Goal: Information Seeking & Learning: Understand process/instructions

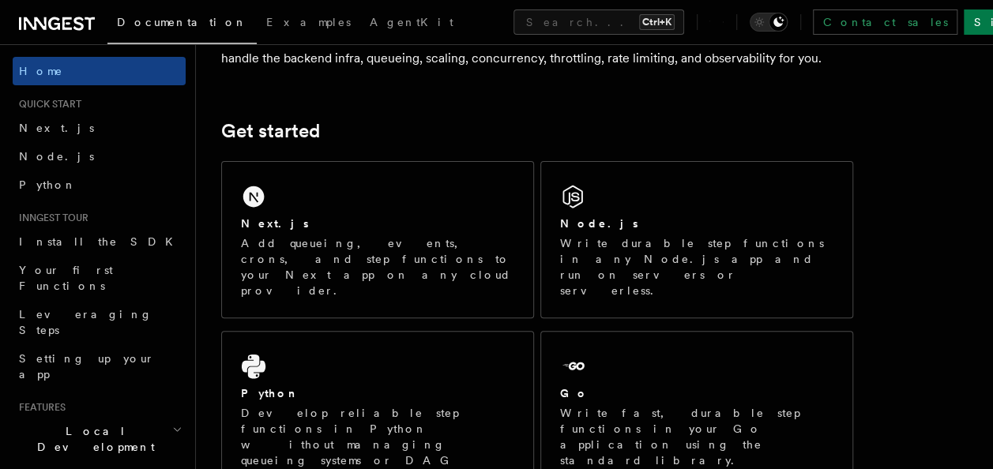
scroll to position [172, 0]
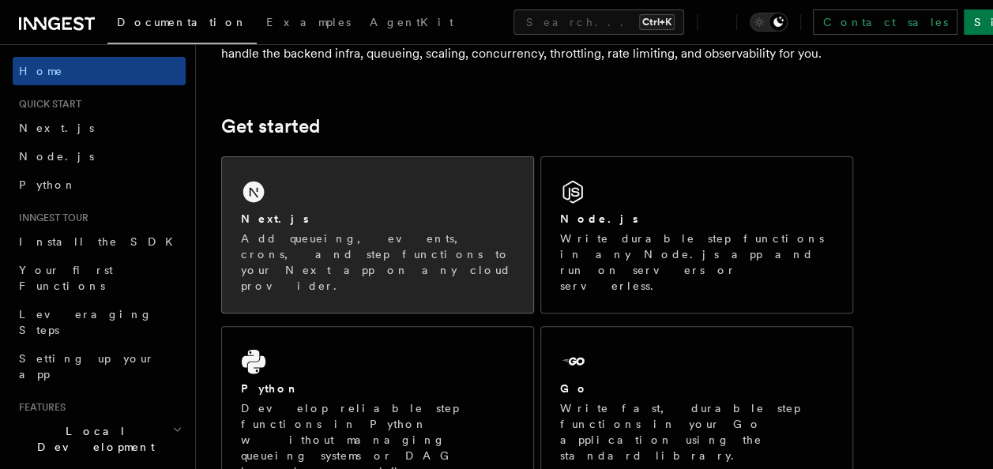
click at [315, 239] on p "Add queueing, events, crons, and step functions to your Next app on any cloud p…" at bounding box center [377, 262] width 273 height 63
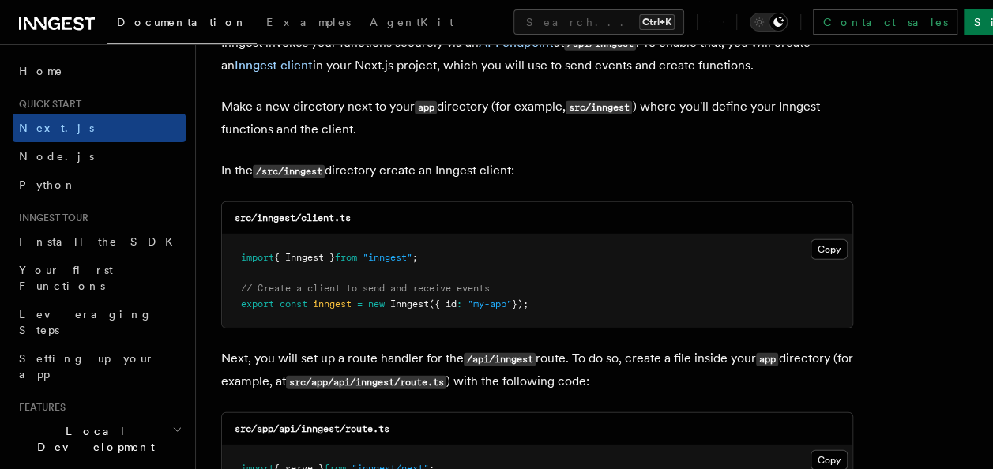
scroll to position [1825, 0]
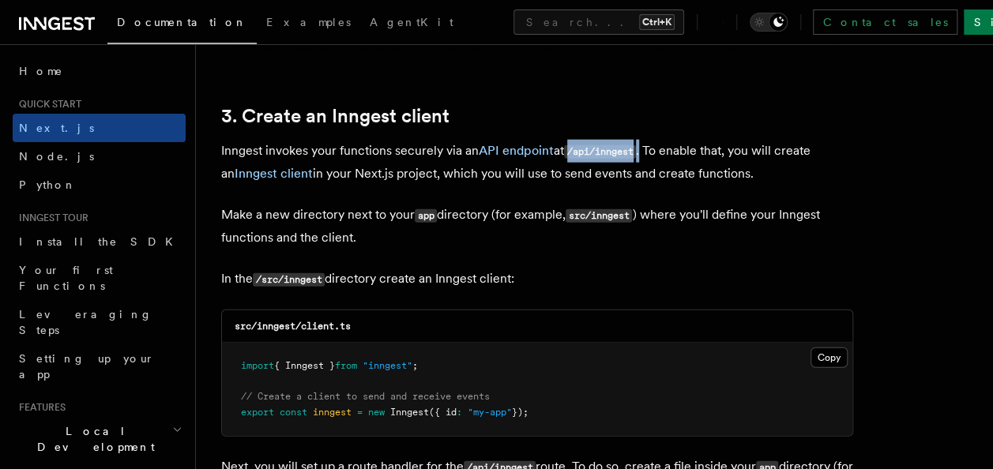
drag, startPoint x: 571, startPoint y: 147, endPoint x: 646, endPoint y: 153, distance: 75.3
click at [646, 153] on p "Inngest invokes your functions securely via an API endpoint at /api/inngest . T…" at bounding box center [537, 162] width 632 height 45
copy p "/api/inngest ."
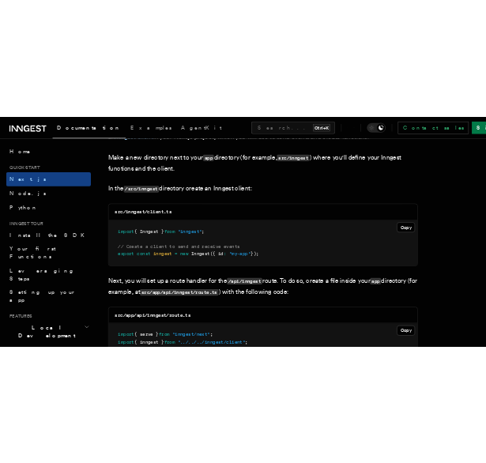
scroll to position [1958, 0]
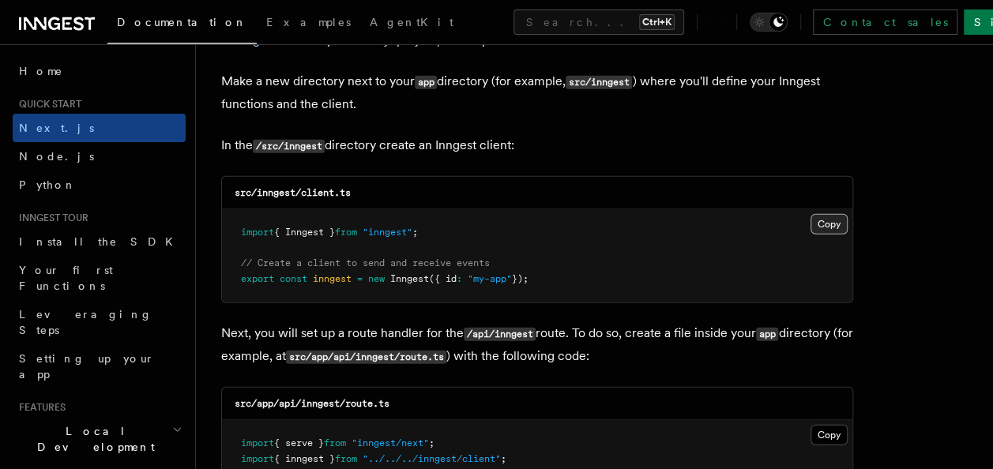
click at [832, 220] on button "Copy Copied" at bounding box center [829, 224] width 37 height 21
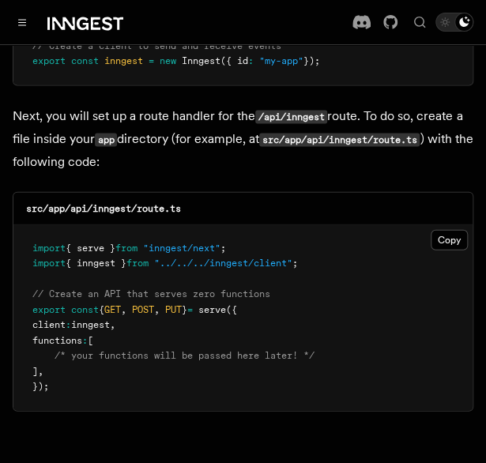
scroll to position [2209, 0]
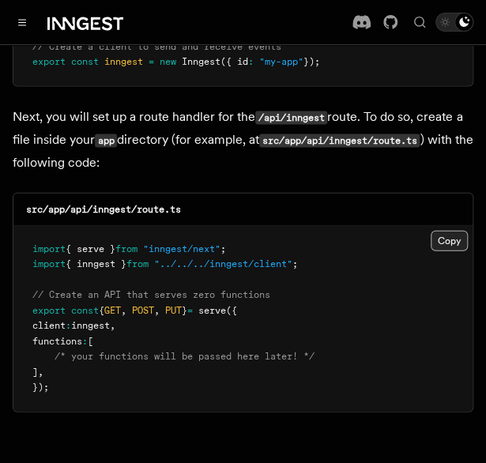
click at [449, 231] on button "Copy Copied" at bounding box center [449, 241] width 37 height 21
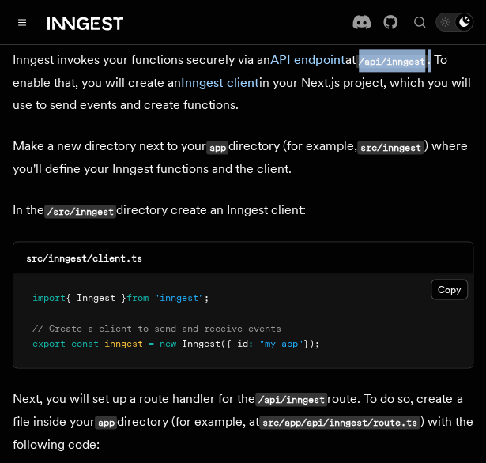
scroll to position [1892, 0]
